Goal: Task Accomplishment & Management: Manage account settings

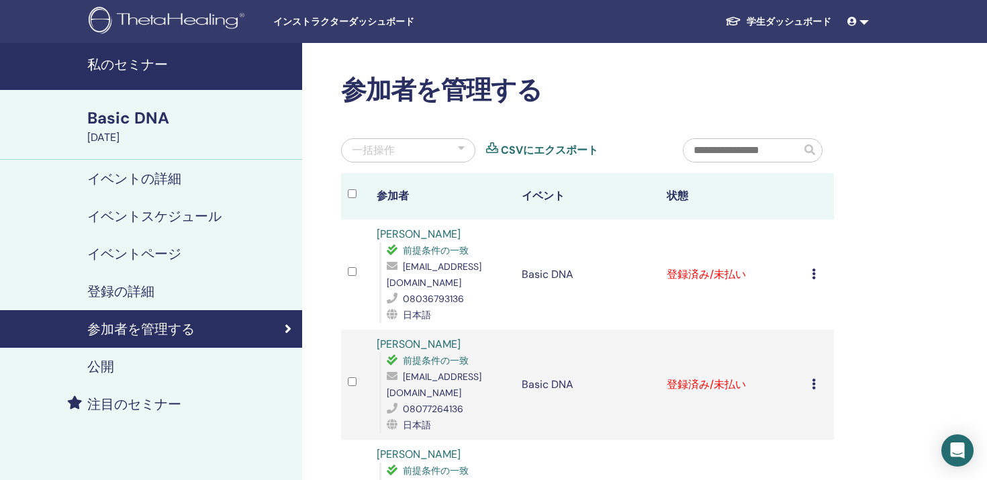
click at [814, 269] on icon at bounding box center [814, 274] width 4 height 11
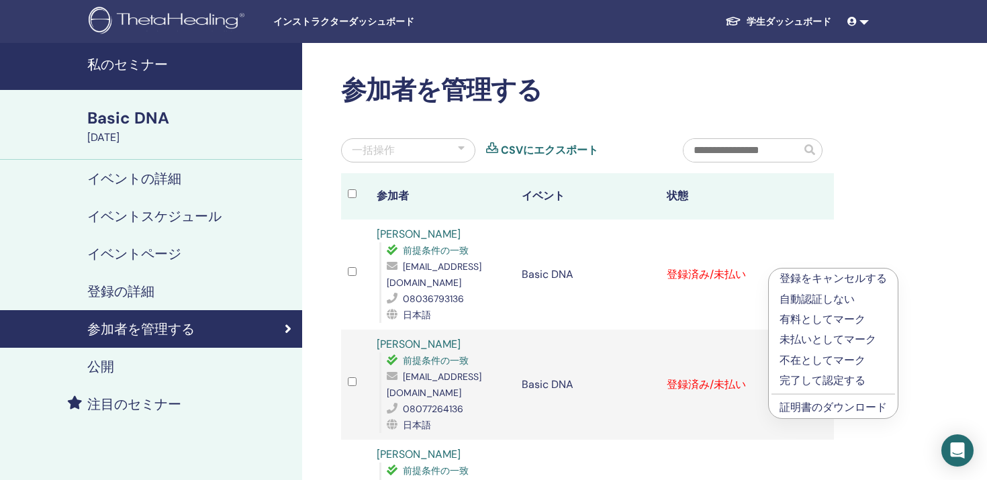
click at [814, 379] on p "完了して認定する" at bounding box center [832, 381] width 107 height 16
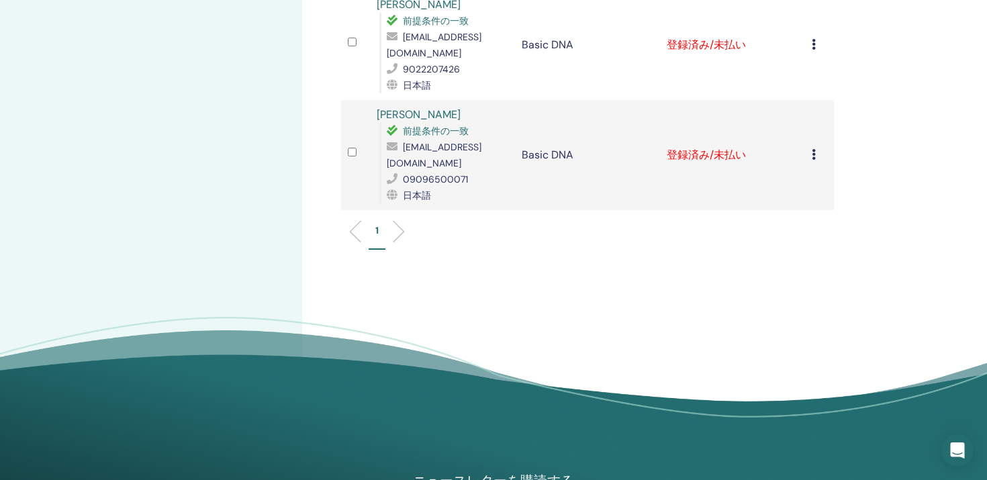
scroll to position [1338, 0]
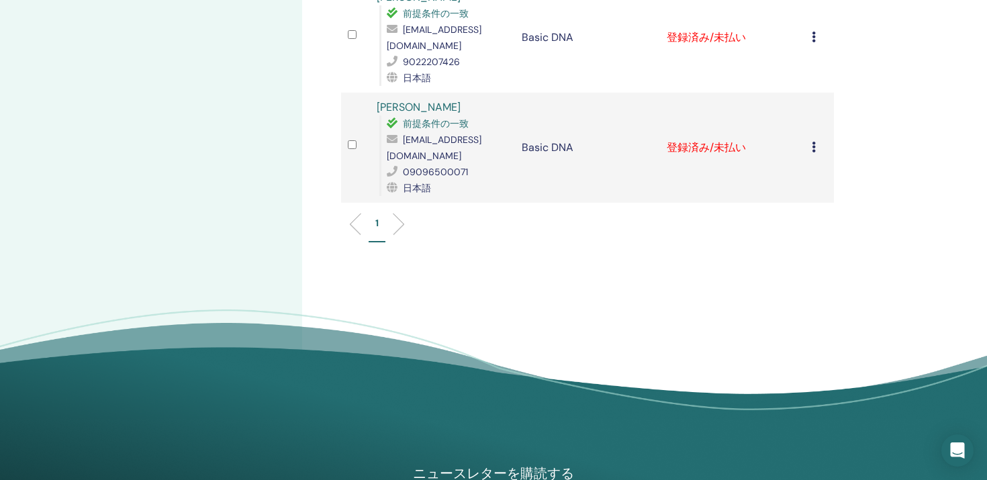
click at [814, 142] on icon at bounding box center [814, 147] width 4 height 11
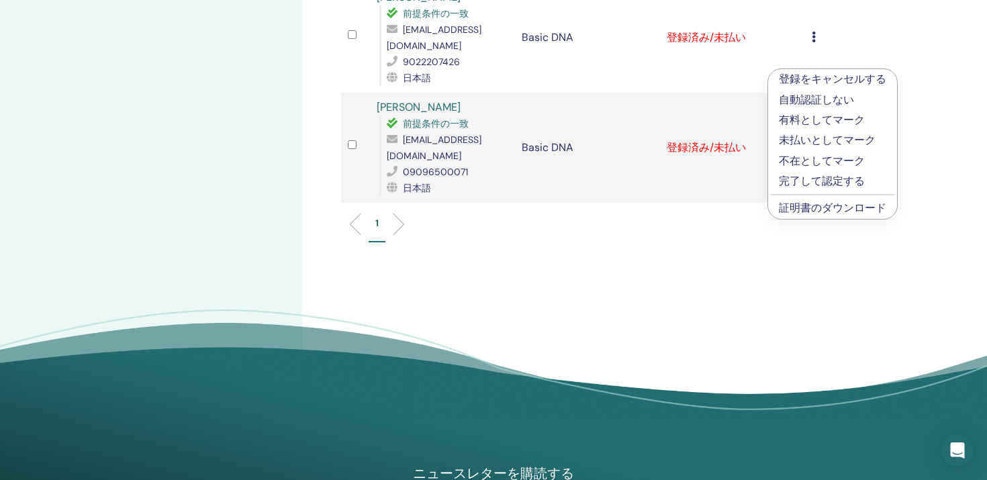
click at [816, 187] on p "完了して認定する" at bounding box center [832, 181] width 107 height 16
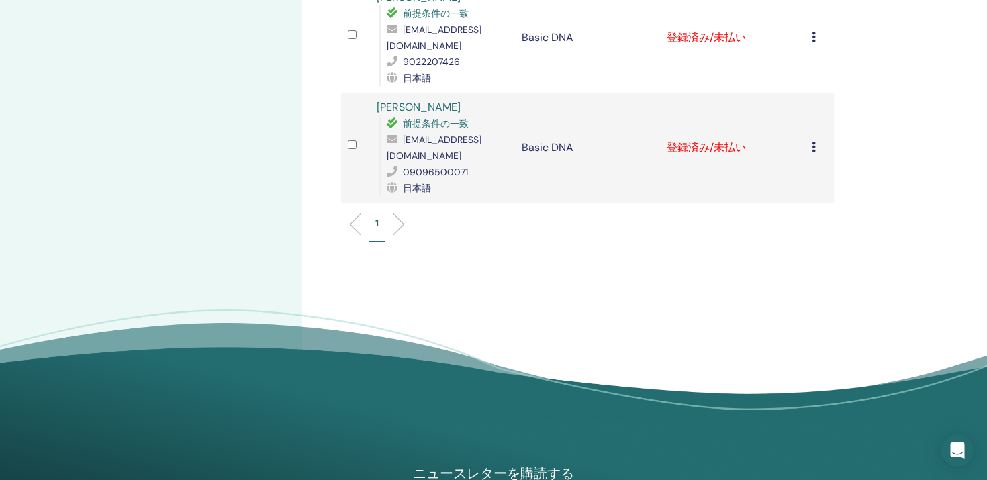
click at [814, 140] on div "登録をキャンセルする 自動認証しない 有料としてマーク 未払いとしてマーク 不在としてマーク 完了して認定する 証明書のダウンロード" at bounding box center [819, 148] width 15 height 16
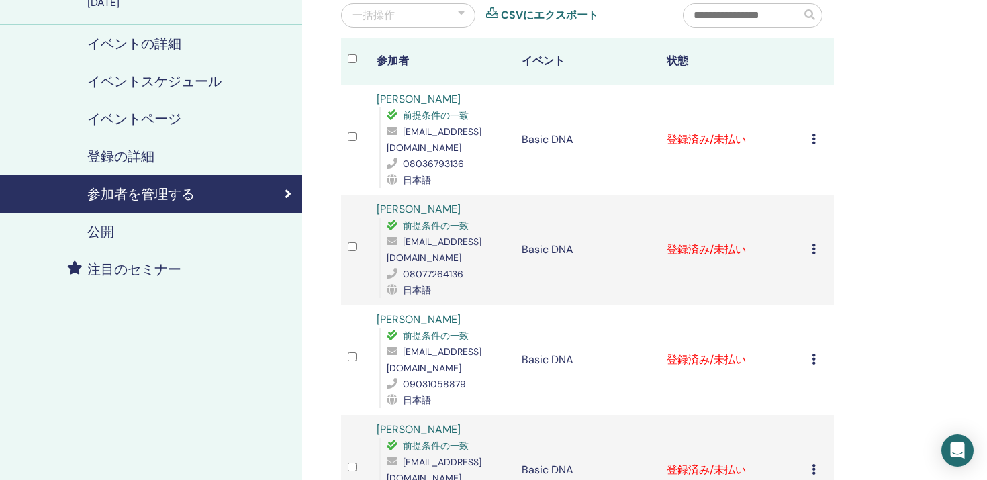
scroll to position [0, 0]
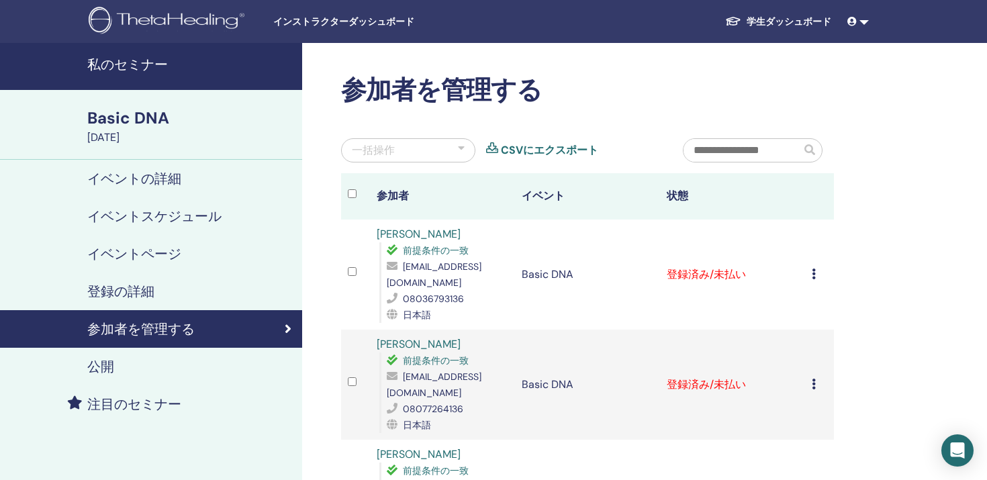
click at [140, 292] on h4 "登録の詳細" at bounding box center [120, 291] width 67 height 16
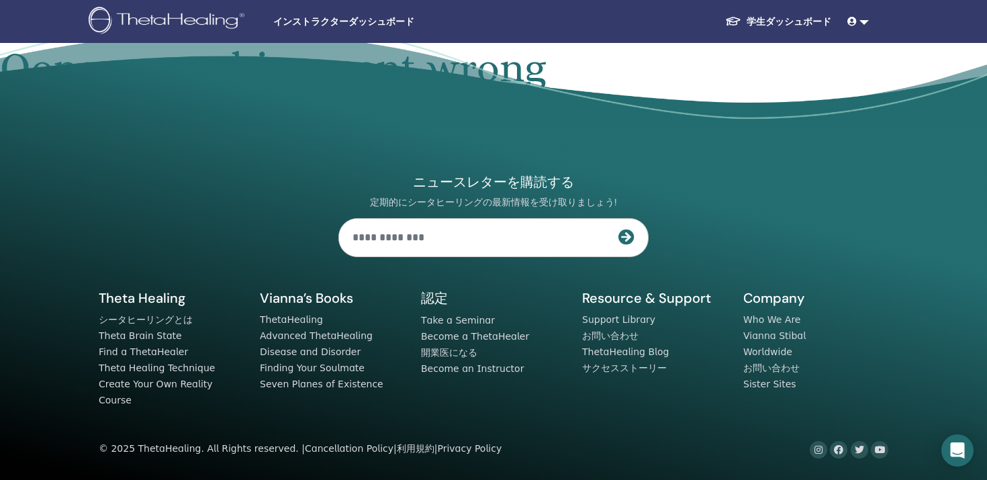
click at [789, 19] on link "学生ダッシュボード" at bounding box center [778, 21] width 128 height 25
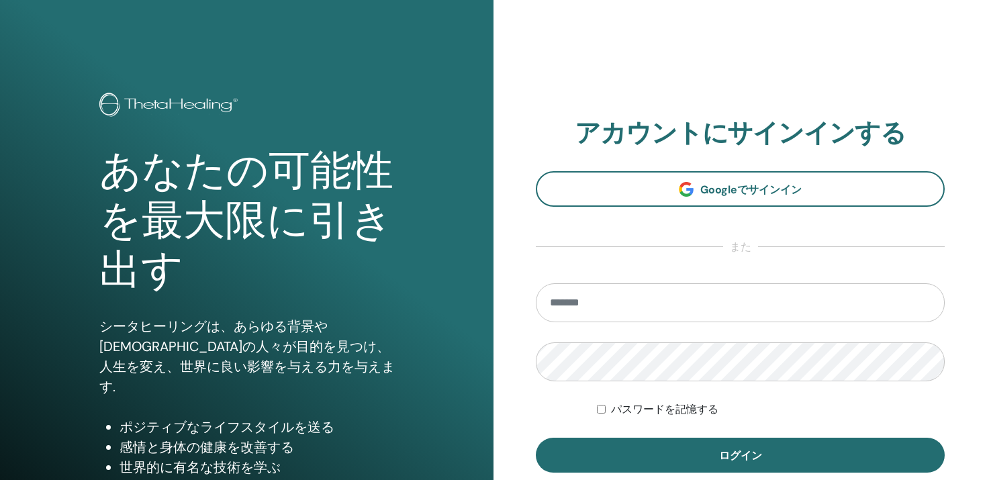
click at [597, 308] on input "email" at bounding box center [740, 302] width 409 height 39
type input "**********"
click at [536, 438] on button "ログイン" at bounding box center [740, 455] width 409 height 35
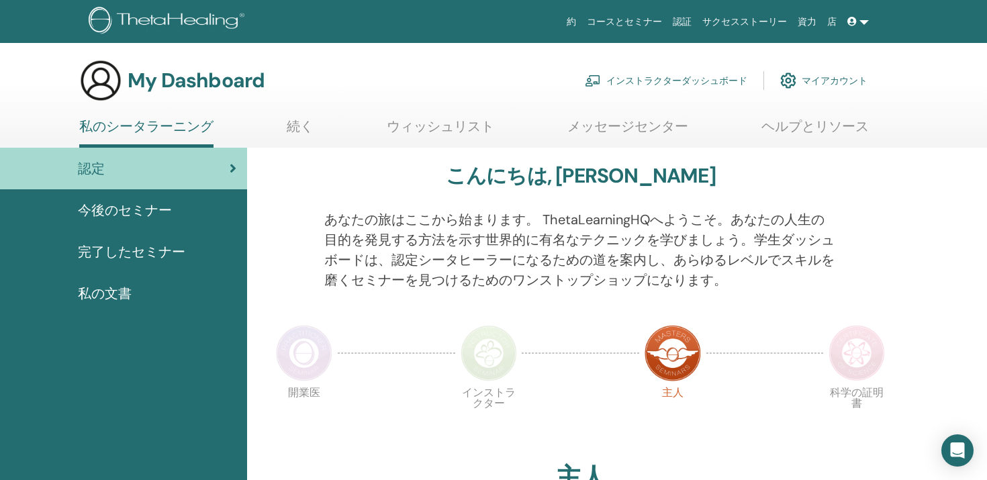
click at [687, 83] on link "インストラクターダッシュボード" at bounding box center [666, 81] width 162 height 30
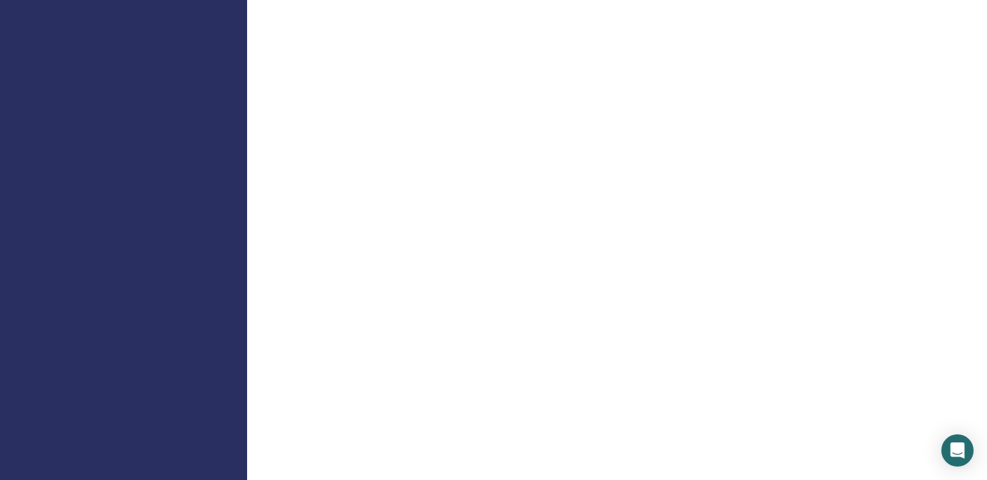
scroll to position [905, 0]
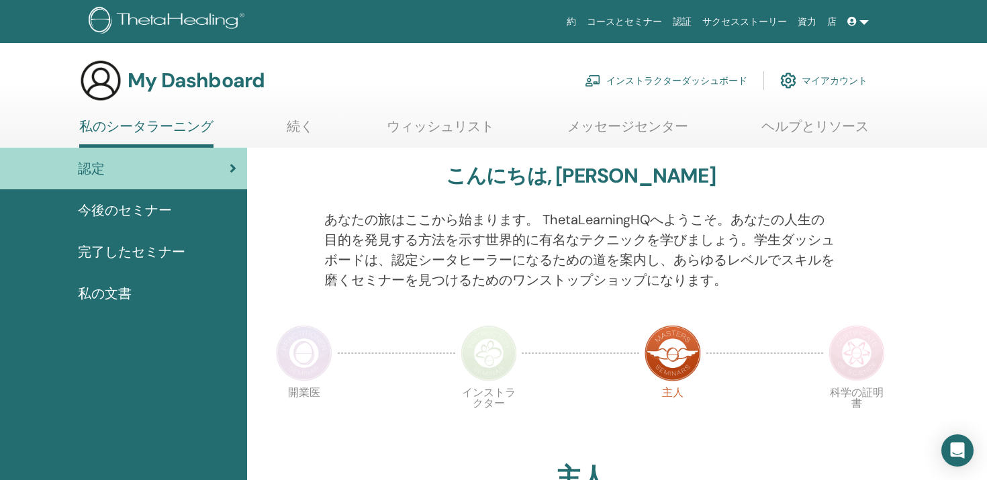
click at [471, 123] on link "ウィッシュリスト" at bounding box center [440, 131] width 107 height 26
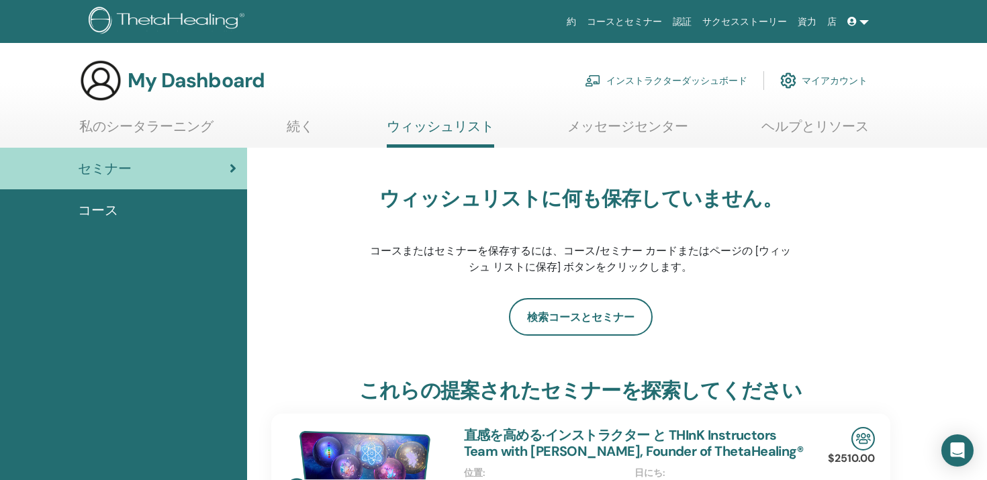
click at [606, 78] on link "インストラクターダッシュボード" at bounding box center [666, 81] width 162 height 30
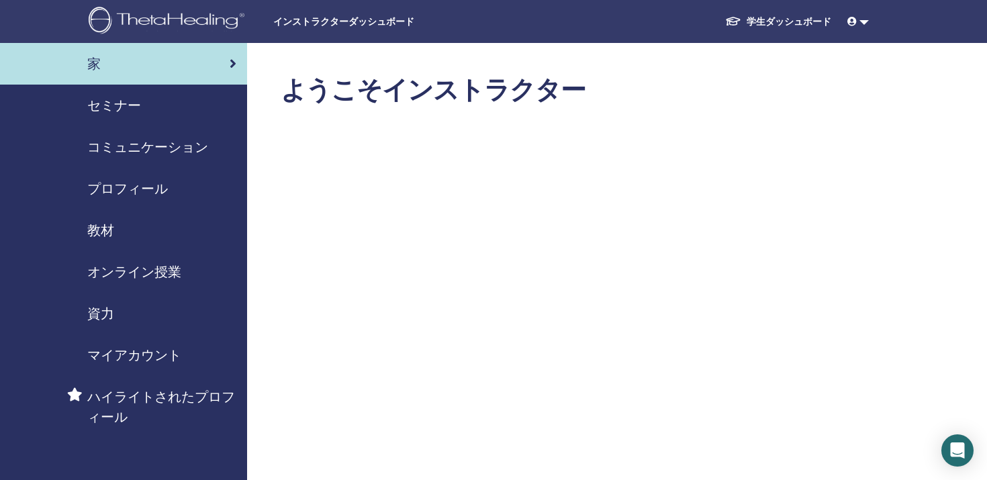
click at [103, 232] on span "教材" at bounding box center [100, 230] width 27 height 20
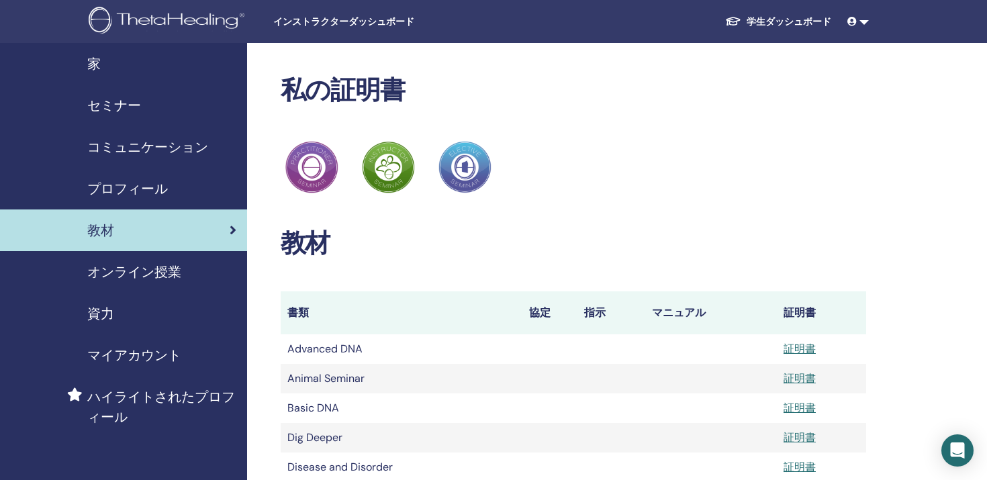
click at [114, 153] on span "コミュニケーション" at bounding box center [147, 147] width 121 height 20
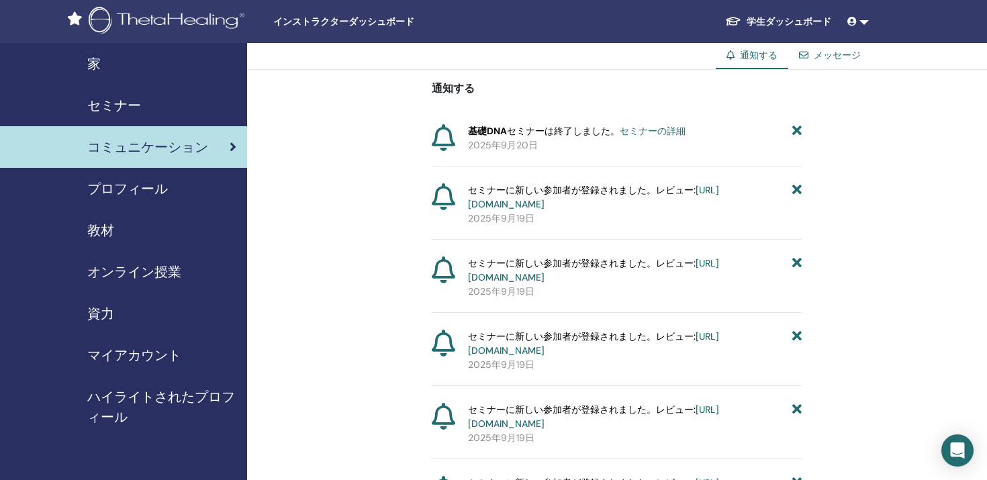
click at [663, 134] on font "セミナーの詳細" at bounding box center [653, 131] width 66 height 12
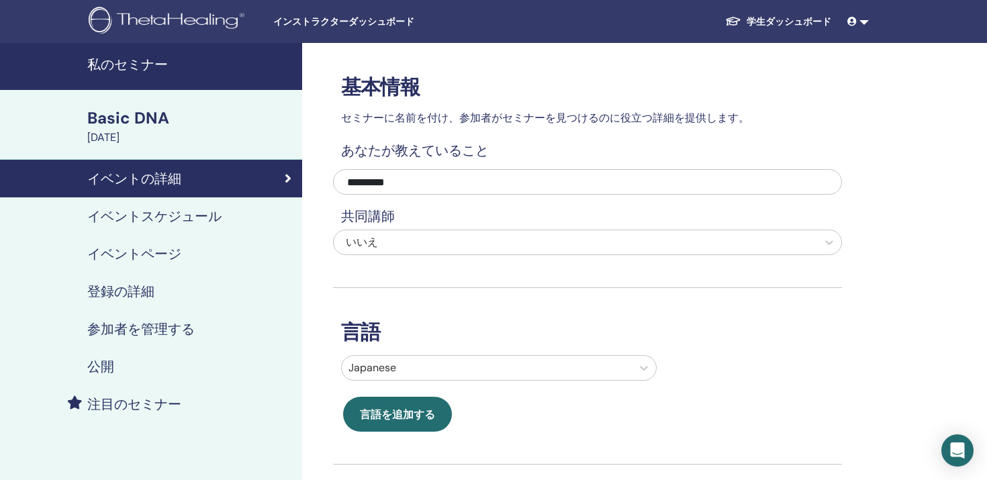
click at [132, 293] on h4 "登録の詳細" at bounding box center [120, 291] width 67 height 16
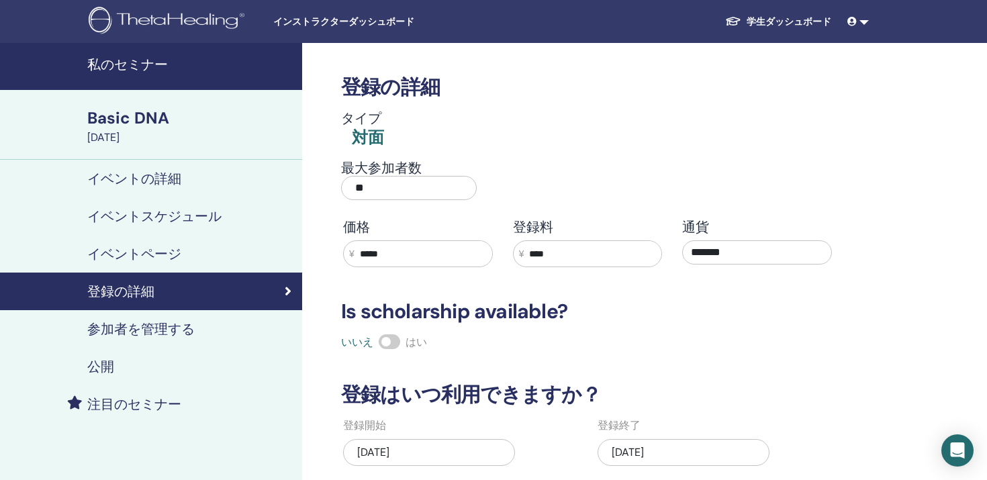
click at [111, 331] on h4 "参加者を管理する" at bounding box center [140, 329] width 107 height 16
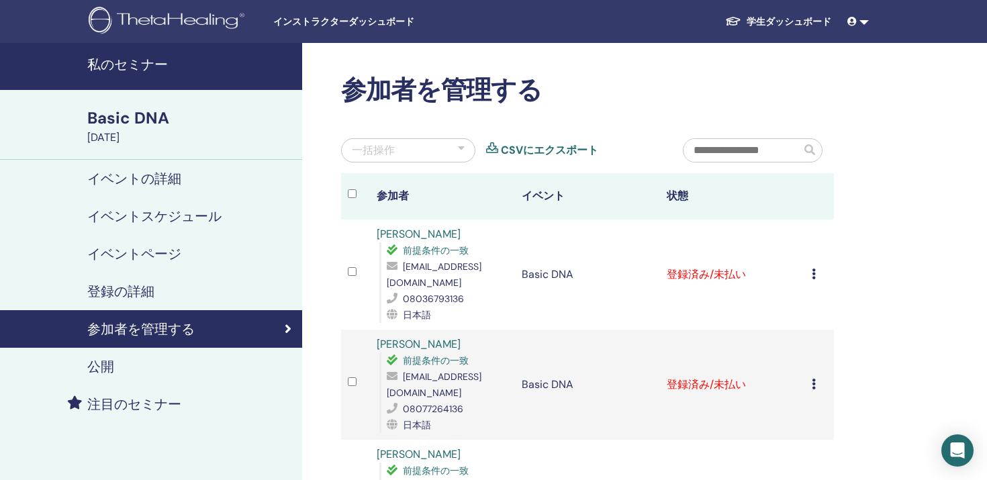
click at [698, 269] on td "登録済み/未払い" at bounding box center [732, 275] width 145 height 110
click at [808, 263] on td "登録をキャンセルする 自動認証しない 有料としてマーク 未払いとしてマーク 不在としてマーク 完了して認定する 証明書のダウンロード" at bounding box center [819, 275] width 29 height 110
click at [816, 266] on div "登録をキャンセルする 自動認証しない 有料としてマーク 未払いとしてマーク 不在としてマーク 完了して認定する 証明書のダウンロード" at bounding box center [819, 274] width 15 height 16
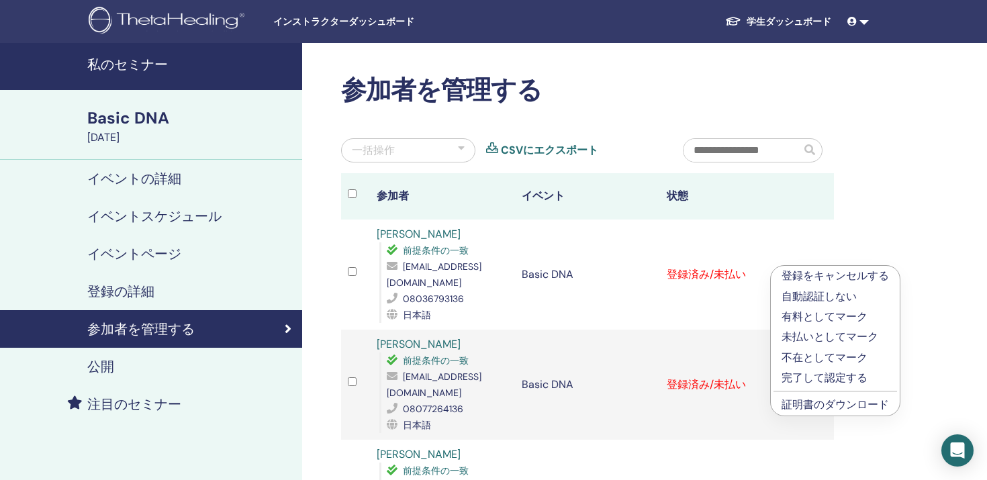
click at [795, 377] on p "完了して認定する" at bounding box center [834, 378] width 107 height 16
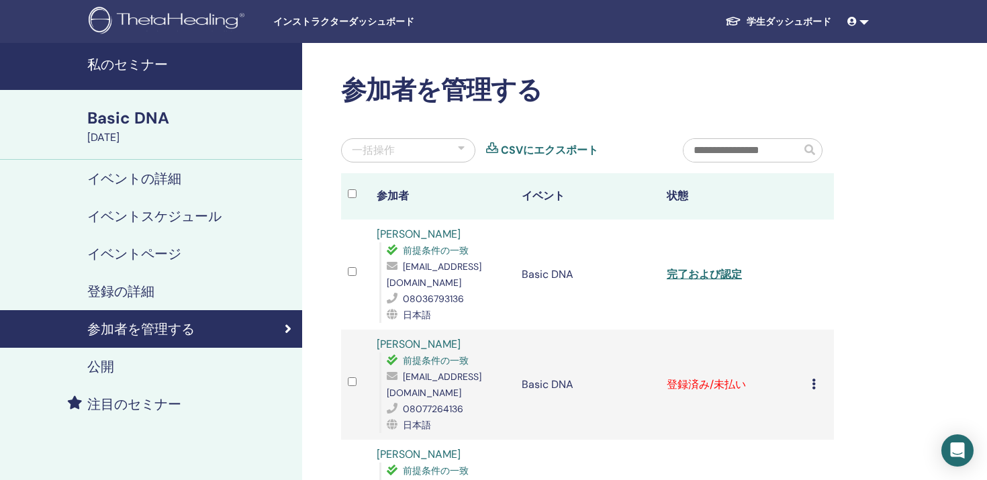
click at [814, 379] on icon at bounding box center [814, 384] width 4 height 11
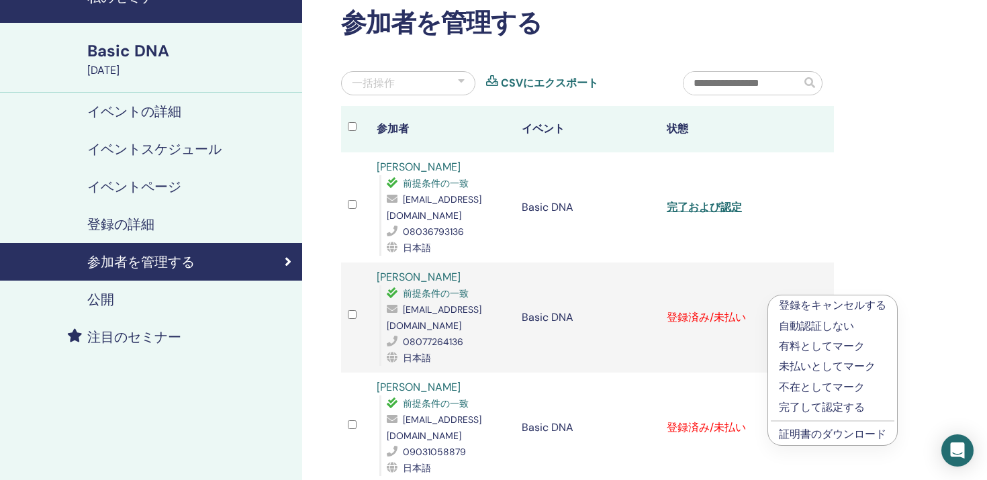
scroll to position [69, 0]
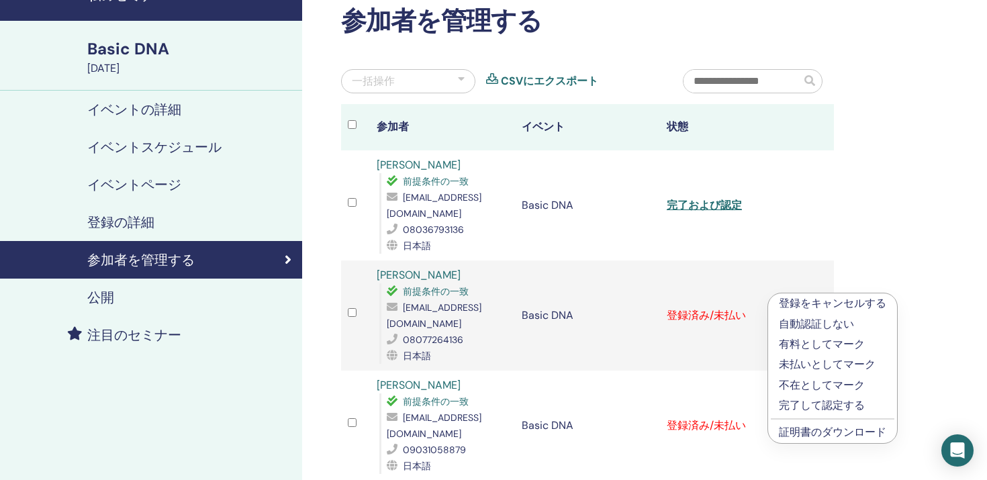
click at [819, 403] on p "完了して認定する" at bounding box center [832, 405] width 107 height 16
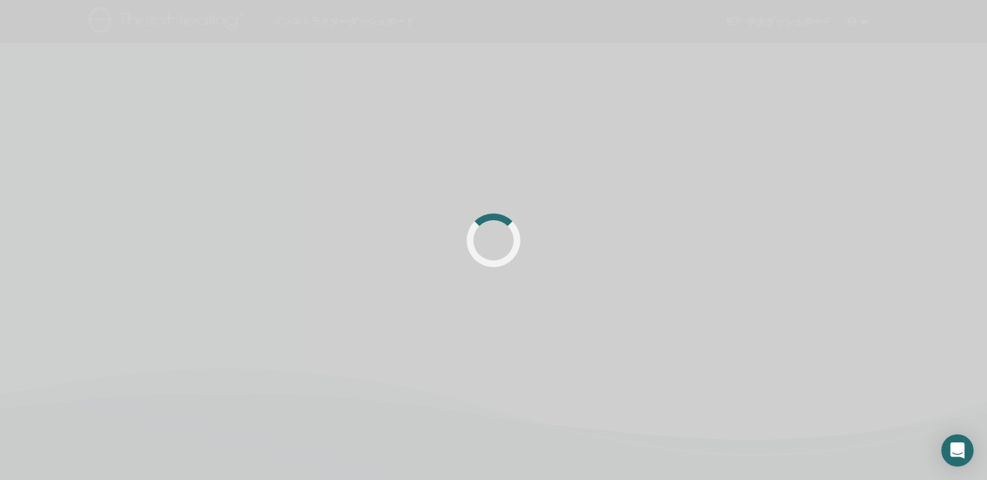
scroll to position [69, 0]
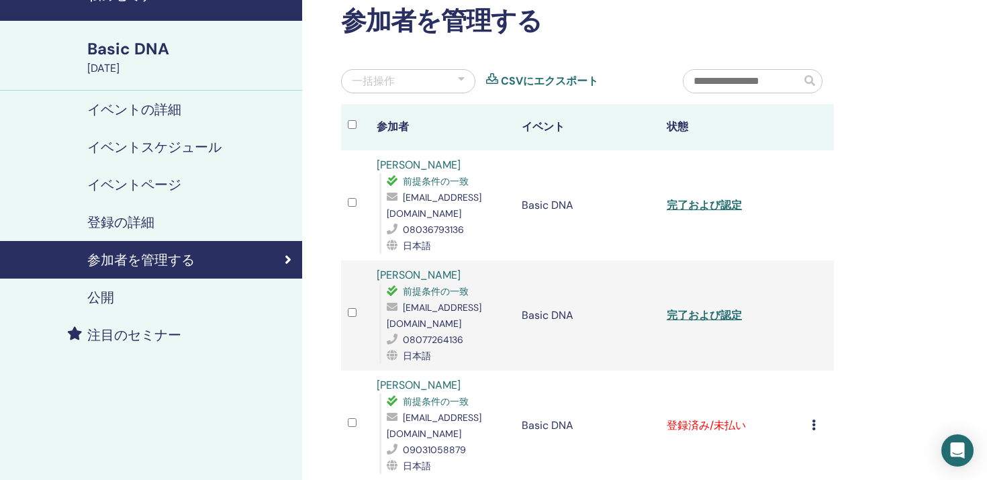
click at [814, 420] on icon at bounding box center [814, 425] width 4 height 11
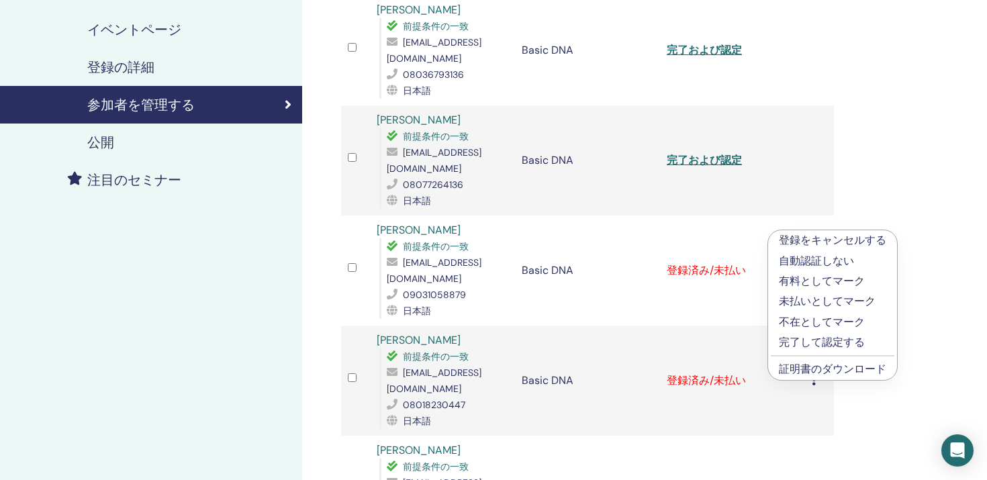
scroll to position [229, 0]
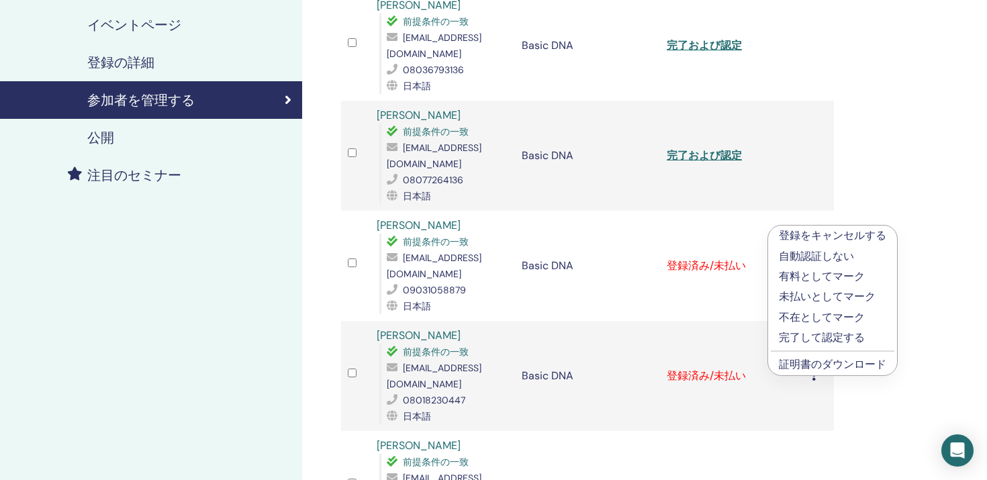
click at [819, 338] on p "完了して認定する" at bounding box center [832, 338] width 107 height 16
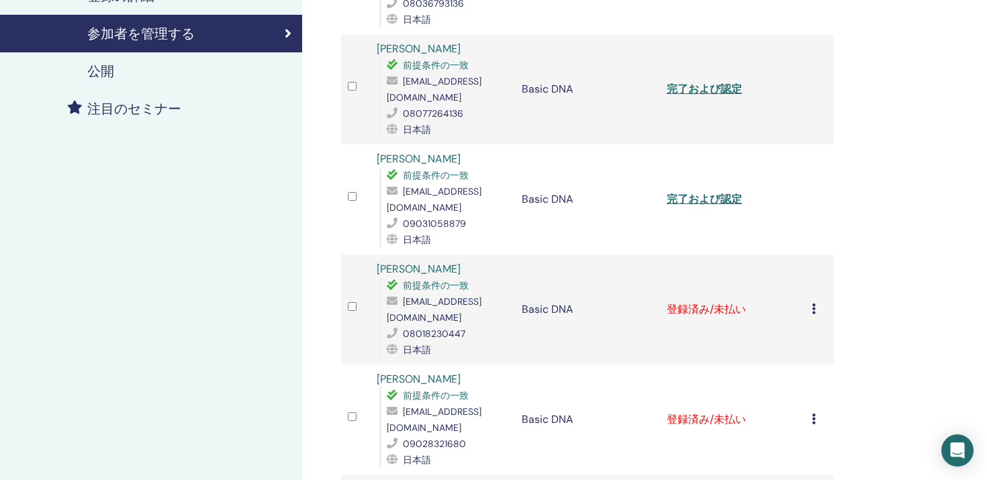
scroll to position [300, 0]
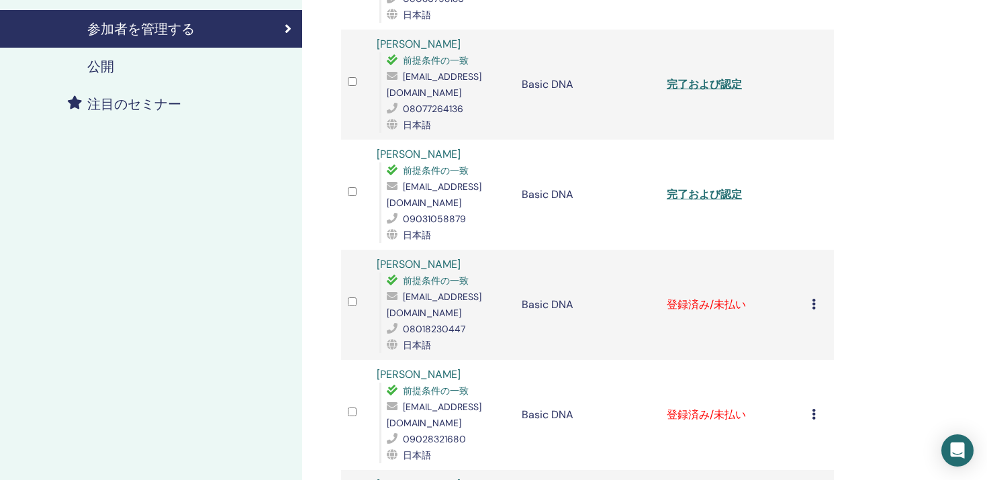
click at [813, 299] on icon at bounding box center [814, 304] width 4 height 11
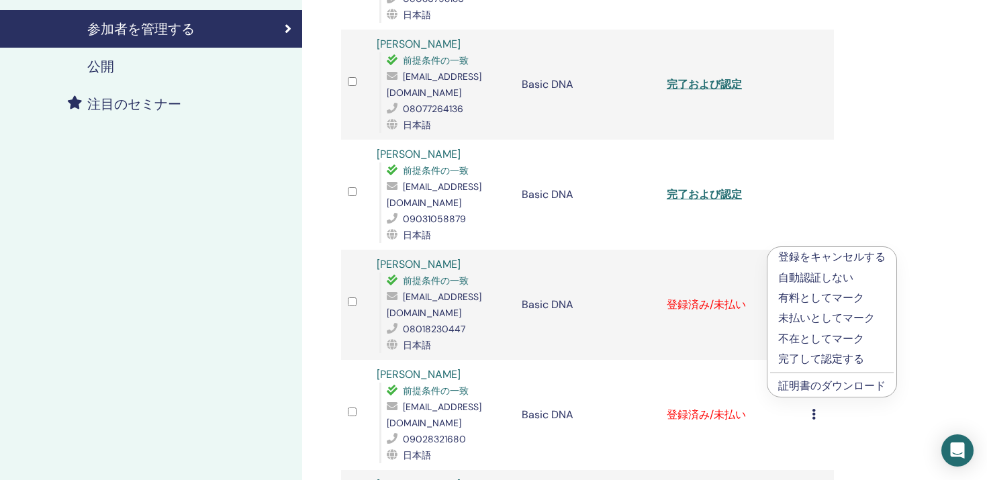
click at [824, 355] on p "完了して認定する" at bounding box center [831, 359] width 107 height 16
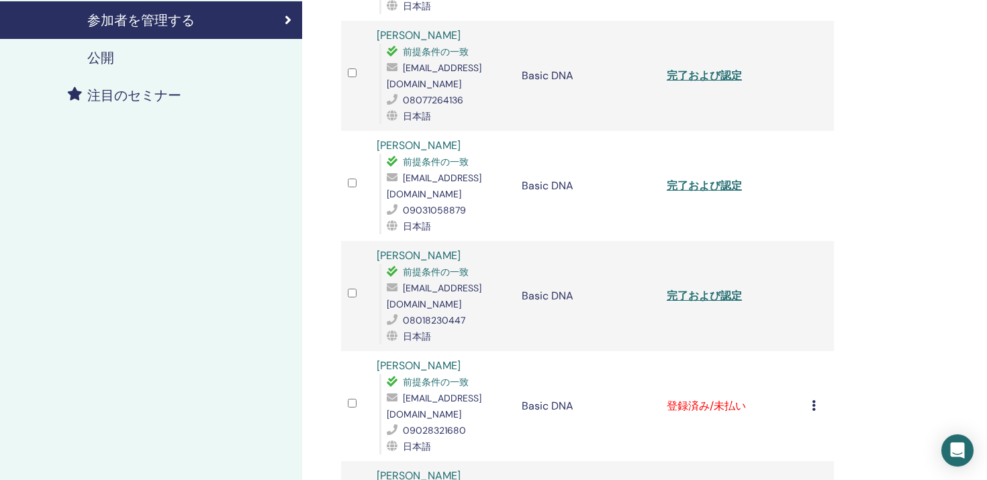
scroll to position [324, 0]
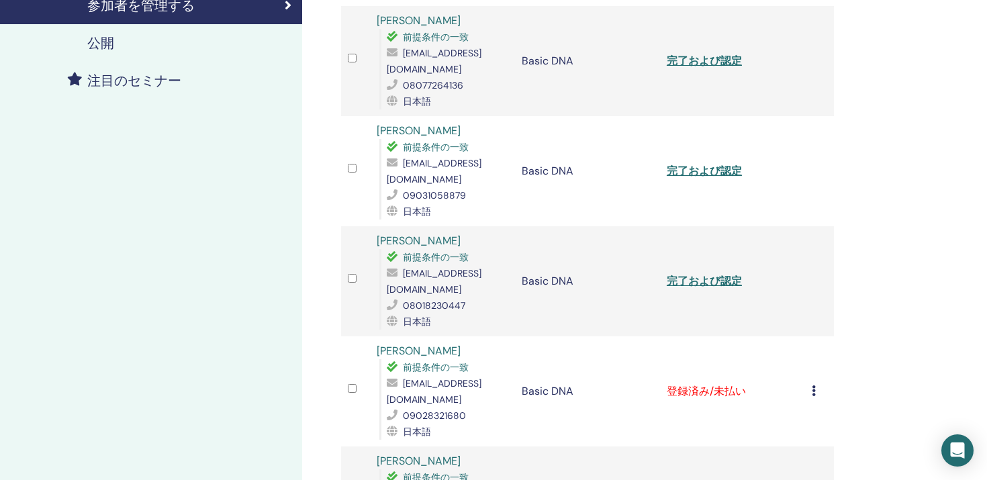
click at [813, 385] on icon at bounding box center [814, 390] width 4 height 11
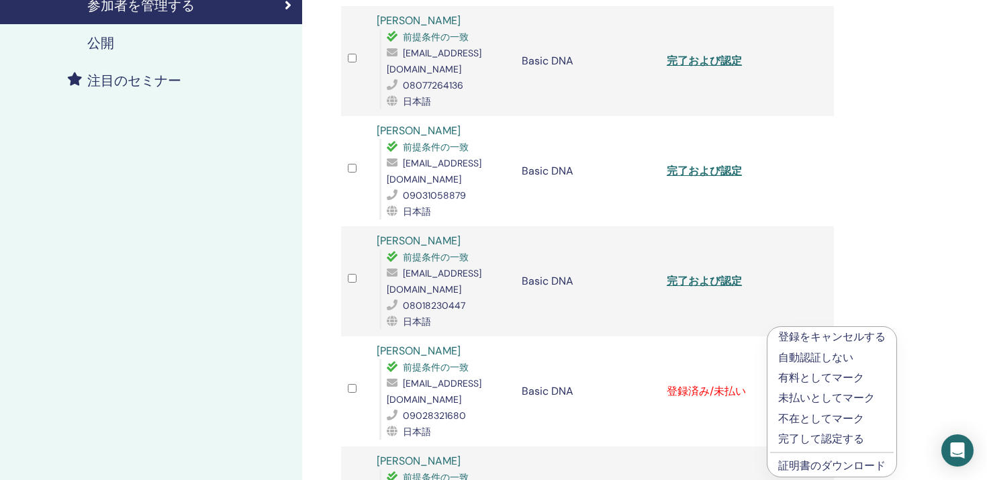
click at [816, 441] on p "完了して認定する" at bounding box center [831, 439] width 107 height 16
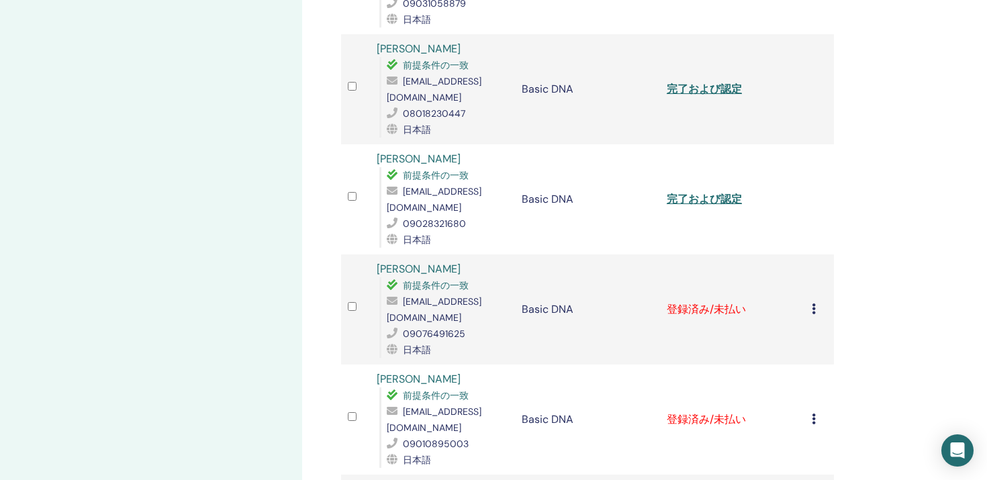
scroll to position [518, 0]
click at [813, 301] on icon at bounding box center [814, 306] width 4 height 11
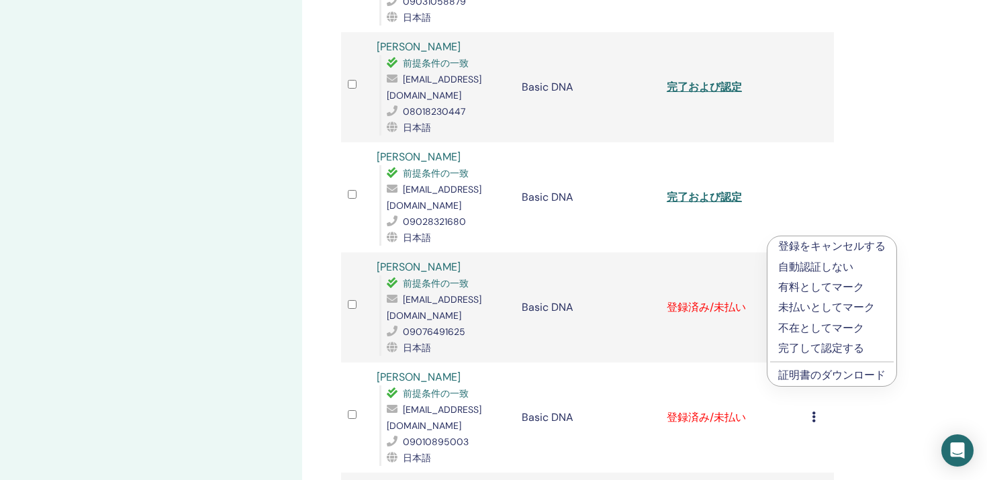
click at [806, 353] on p "完了して認定する" at bounding box center [831, 348] width 107 height 16
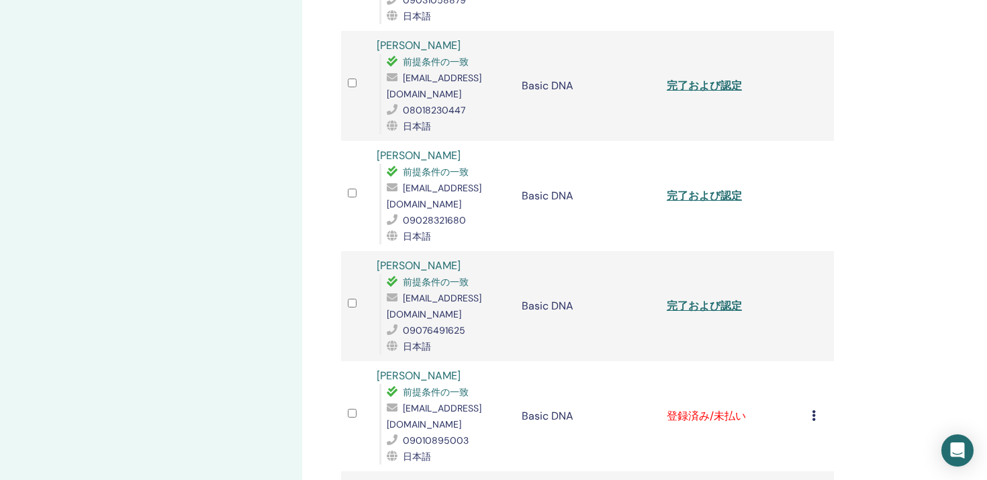
scroll to position [531, 0]
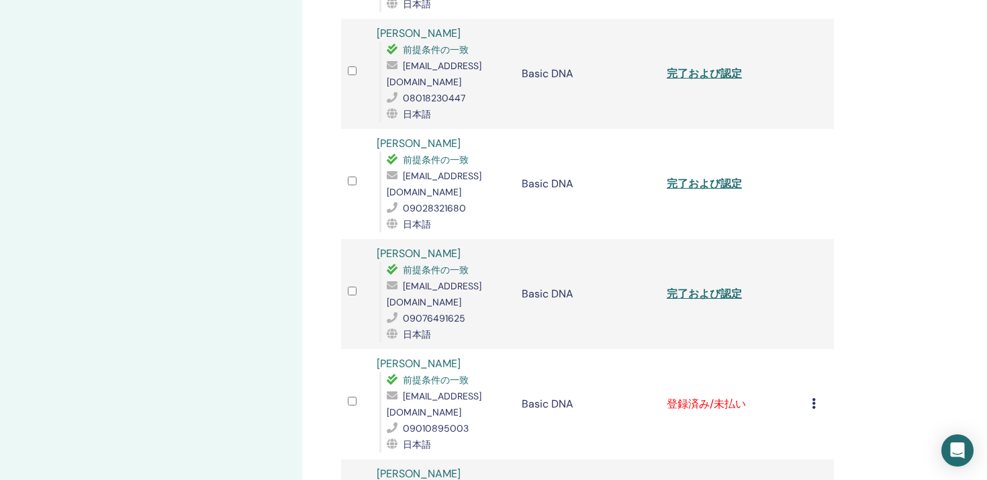
click at [814, 398] on icon at bounding box center [814, 403] width 4 height 11
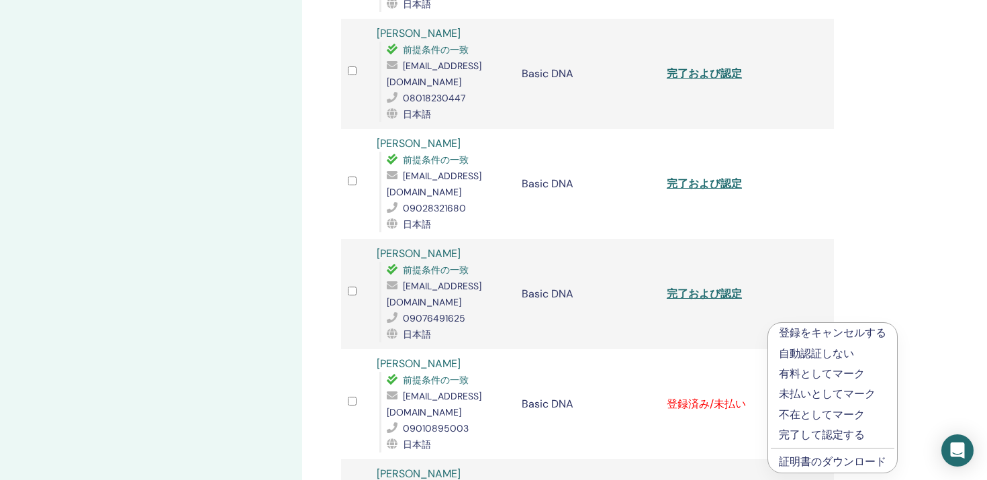
click at [811, 431] on p "完了して認定する" at bounding box center [832, 435] width 107 height 16
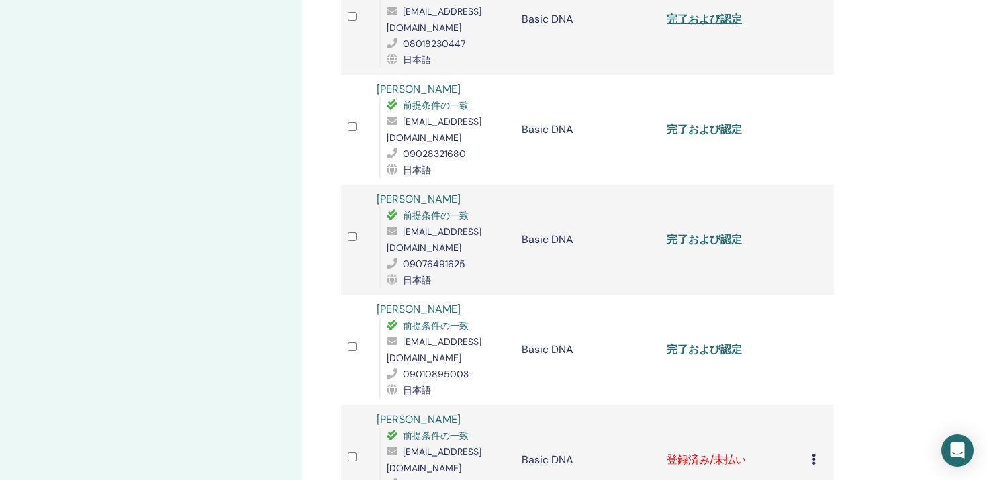
scroll to position [587, 0]
click at [815, 450] on div "登録をキャンセルする 自動認証しない 有料としてマーク 未払いとしてマーク 不在としてマーク 完了して認定する 証明書のダウンロード" at bounding box center [819, 458] width 15 height 16
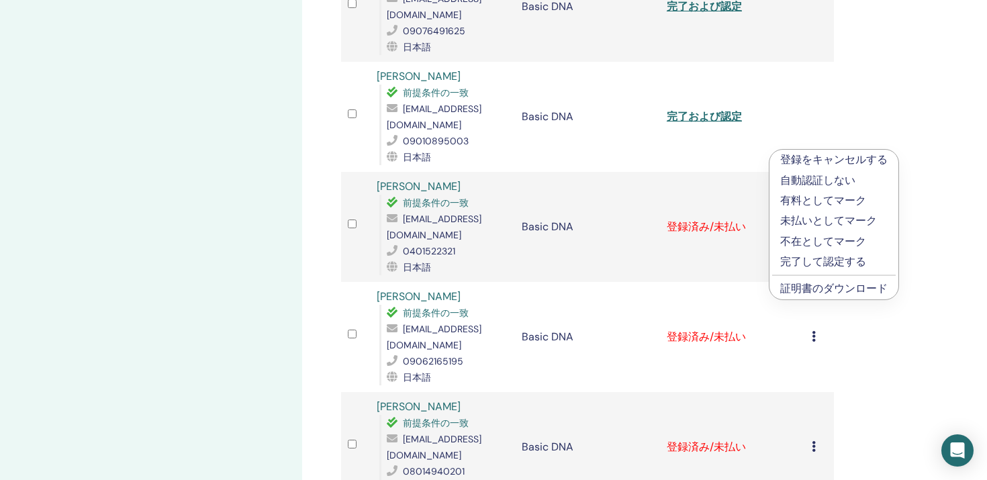
scroll to position [839, 0]
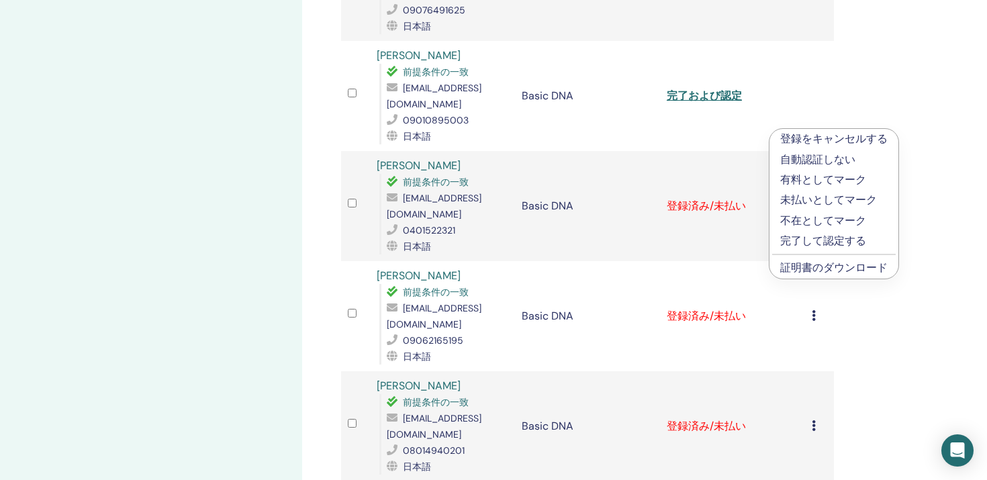
click at [816, 239] on p "完了して認定する" at bounding box center [833, 241] width 107 height 16
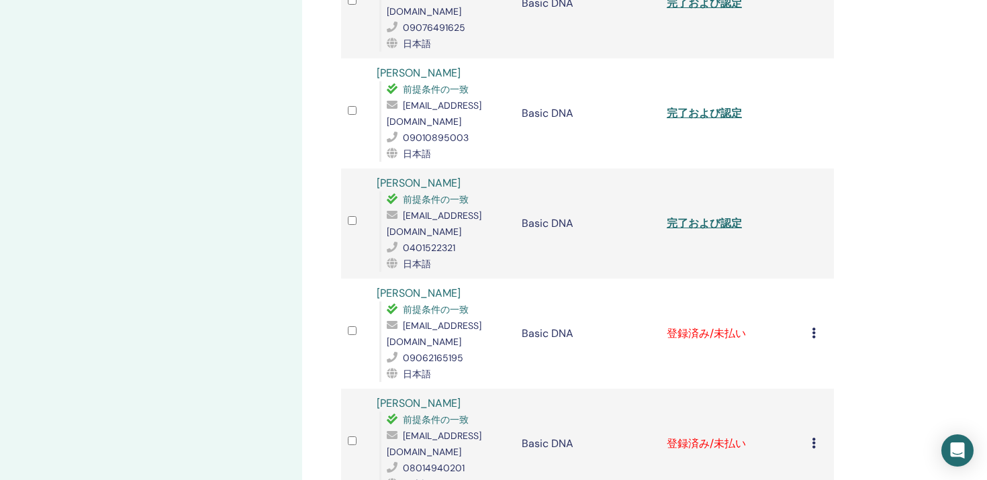
scroll to position [824, 0]
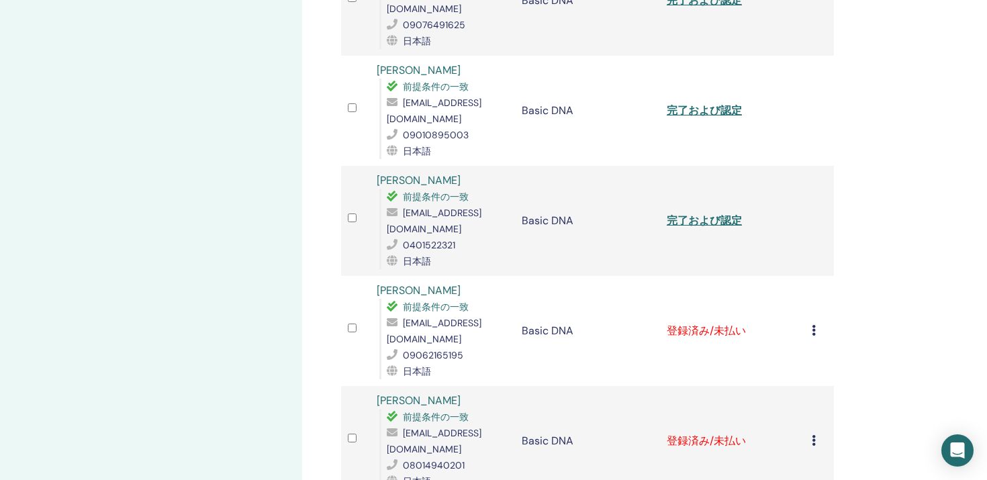
click at [812, 325] on icon at bounding box center [814, 330] width 4 height 11
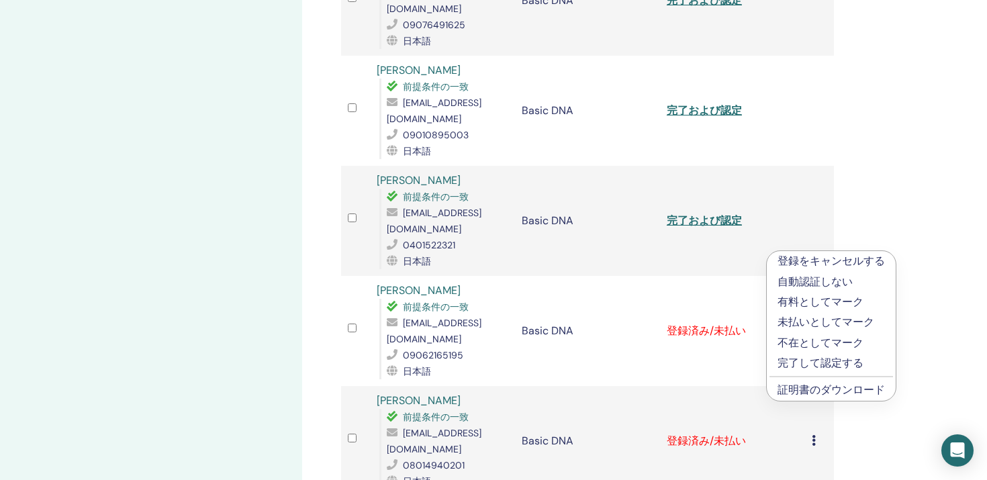
click at [814, 360] on p "完了して認定する" at bounding box center [830, 363] width 107 height 16
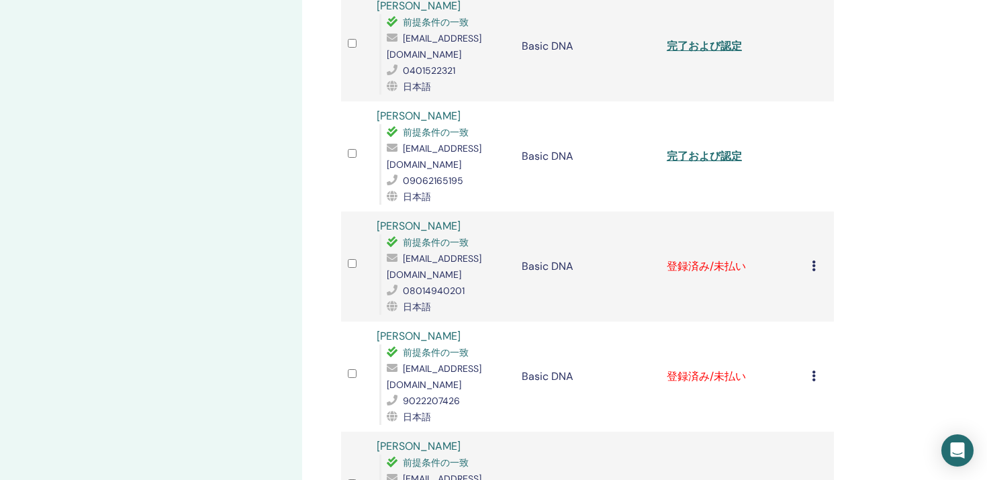
scroll to position [1025, 0]
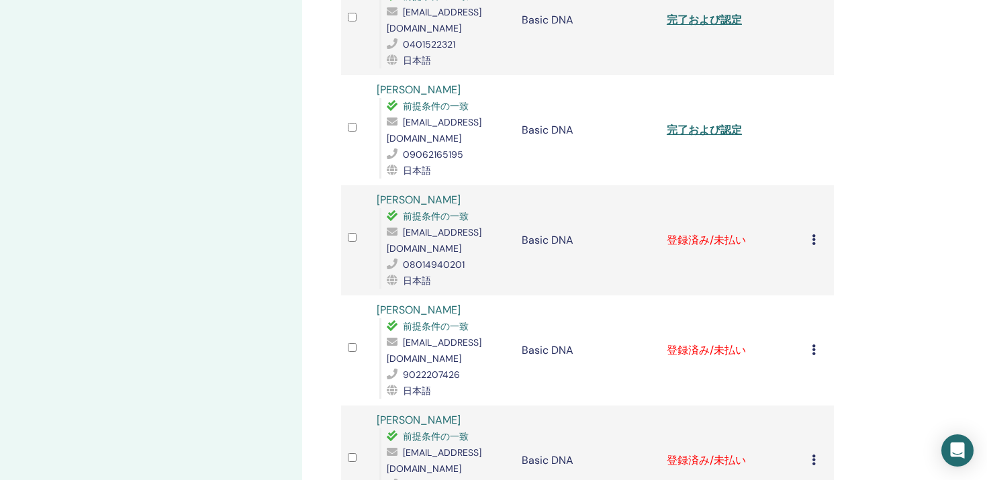
click at [812, 234] on icon at bounding box center [814, 239] width 4 height 11
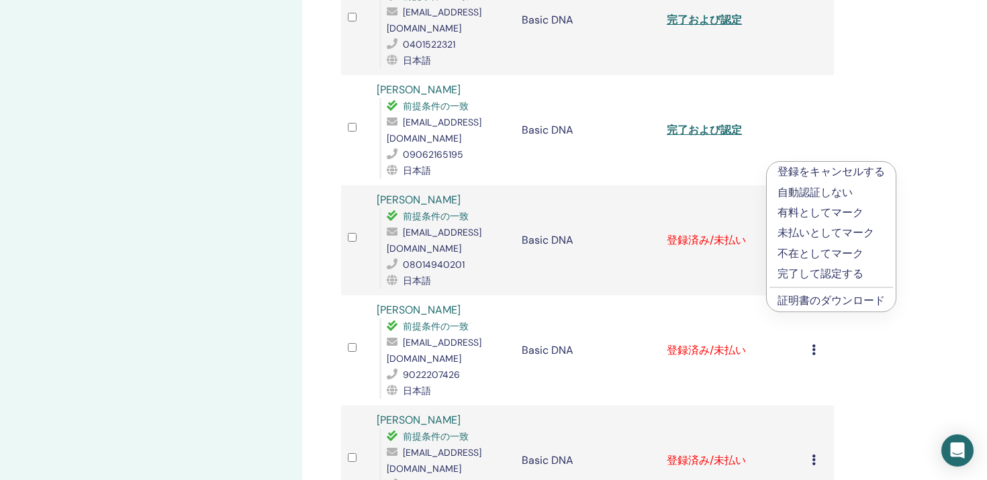
click at [812, 277] on p "完了して認定する" at bounding box center [830, 274] width 107 height 16
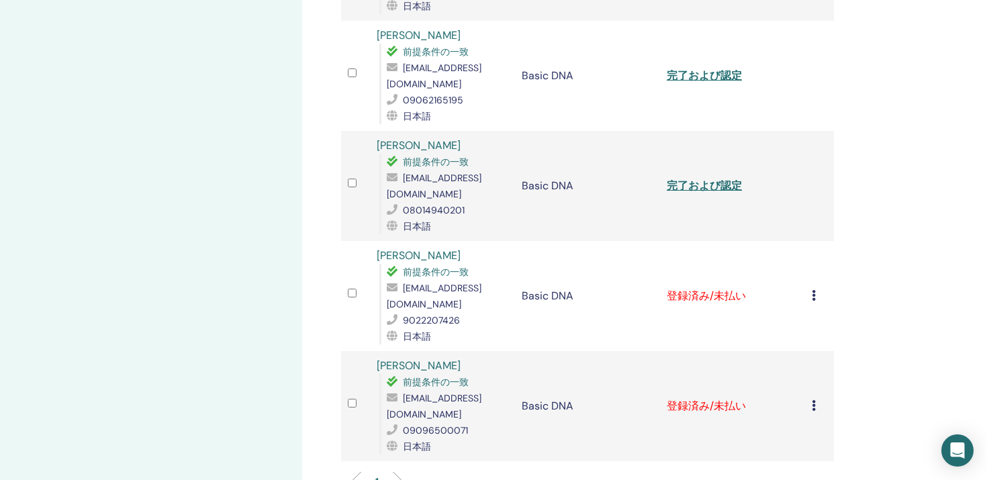
scroll to position [1085, 0]
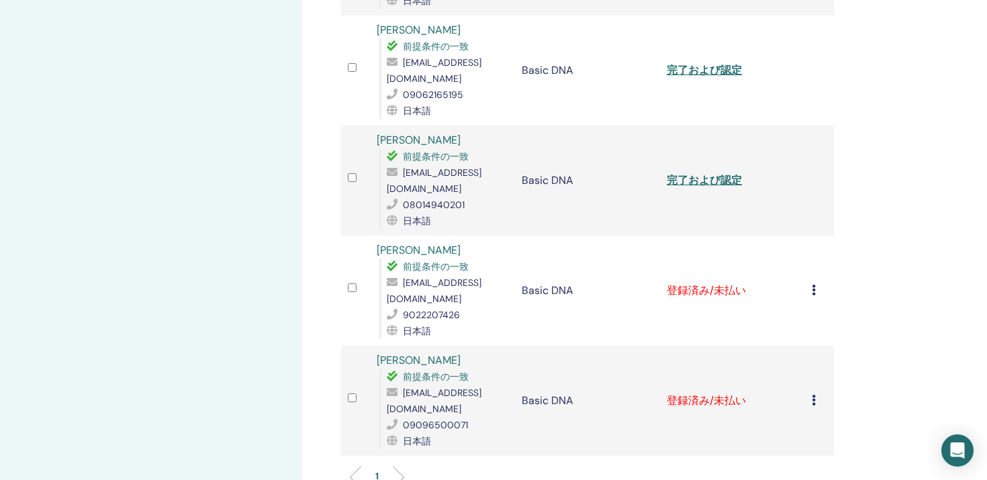
click at [814, 285] on icon at bounding box center [814, 290] width 4 height 11
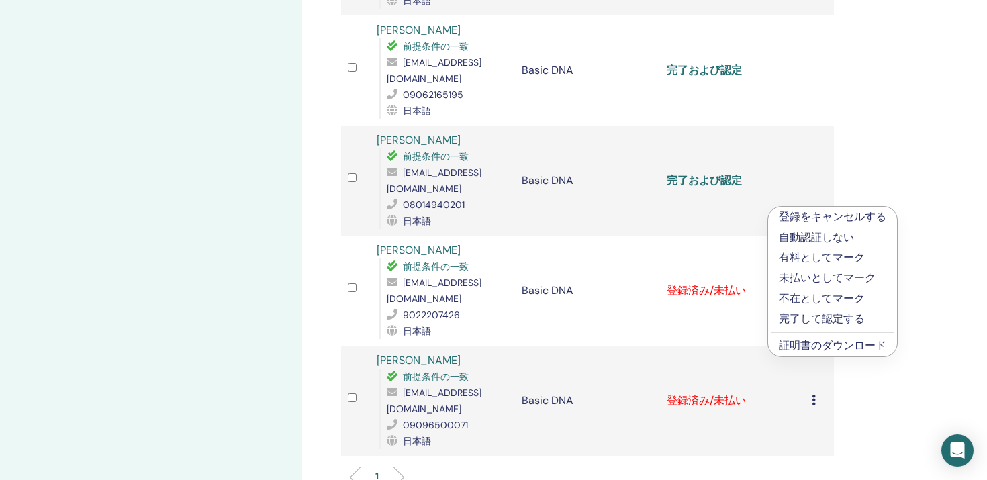
click at [808, 316] on p "完了して認定する" at bounding box center [832, 319] width 107 height 16
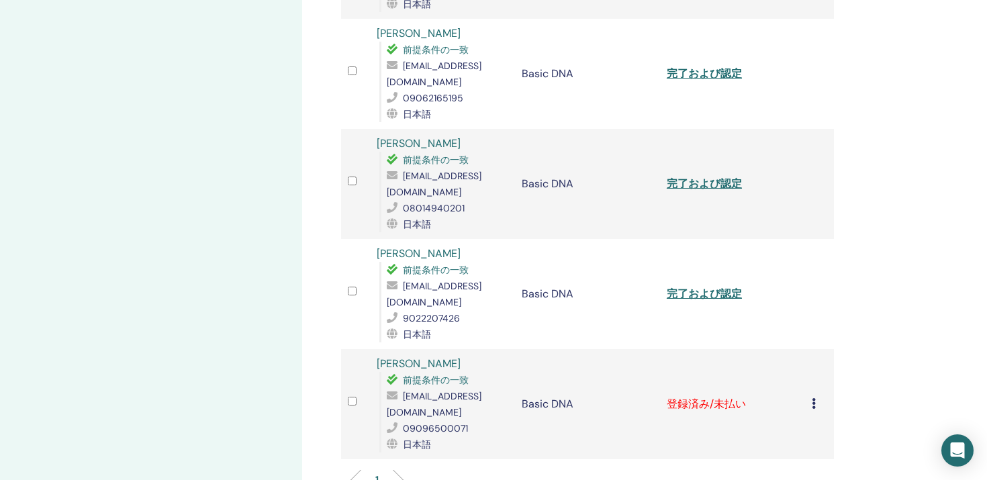
scroll to position [1085, 0]
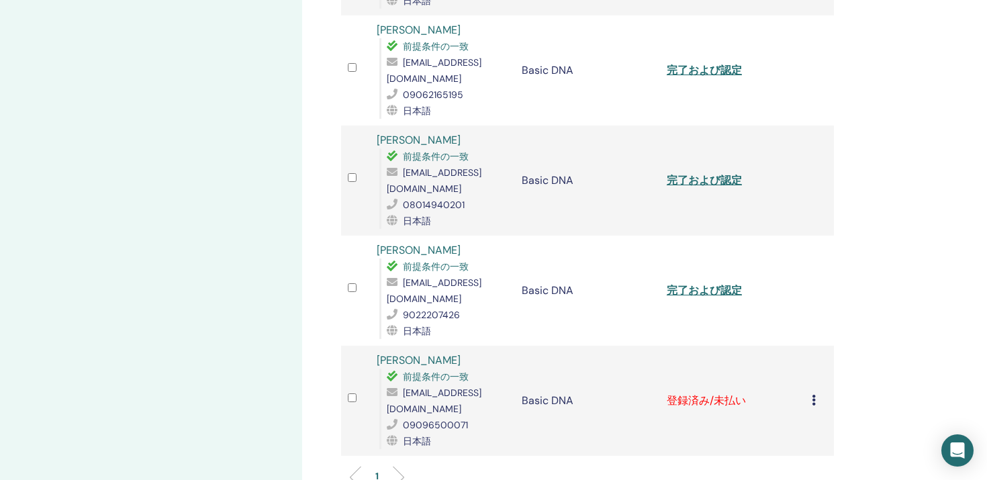
click at [814, 395] on icon at bounding box center [814, 400] width 4 height 11
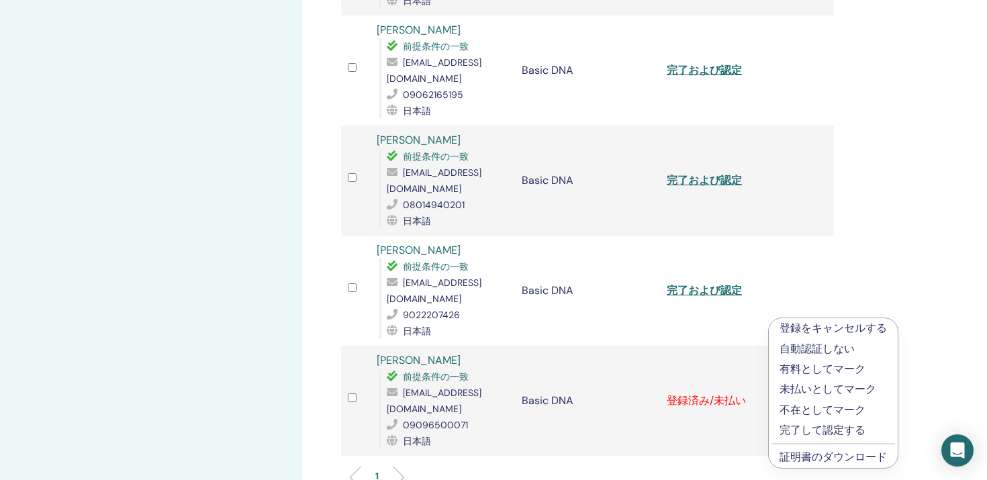
click at [806, 430] on p "完了して認定する" at bounding box center [832, 430] width 107 height 16
